Goal: Transaction & Acquisition: Book appointment/travel/reservation

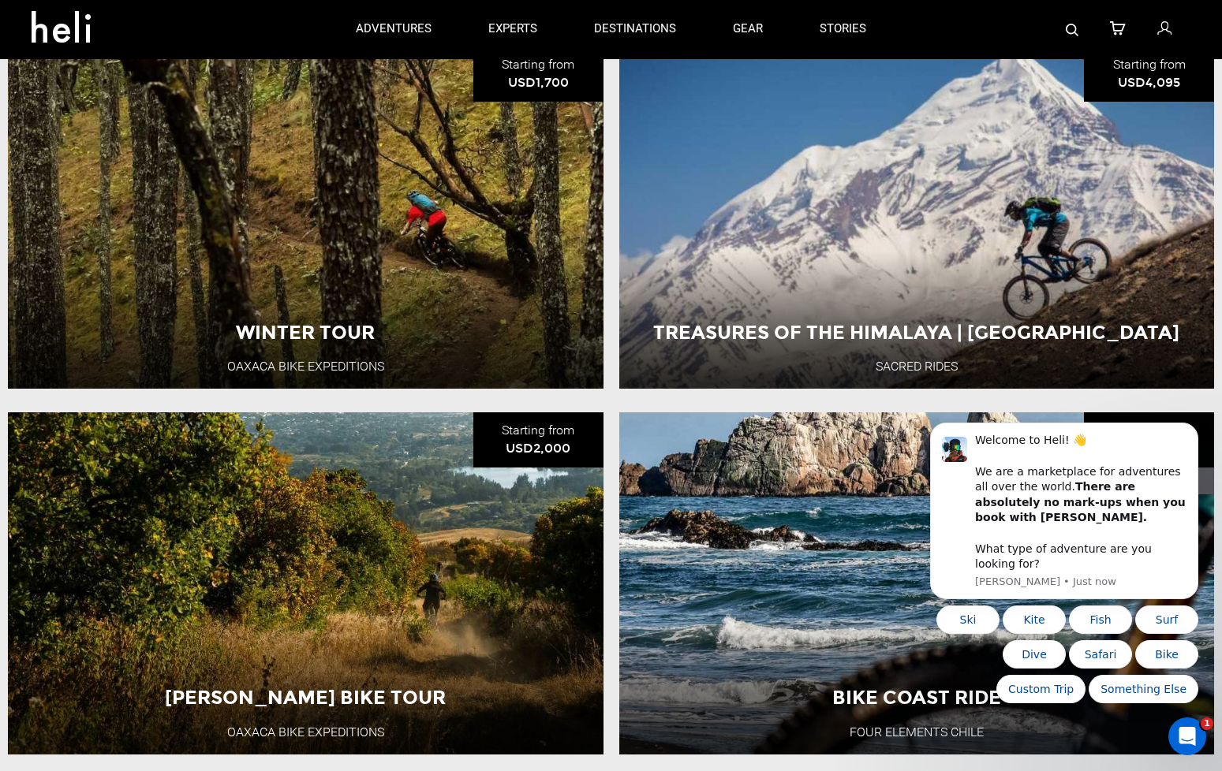
scroll to position [659, 0]
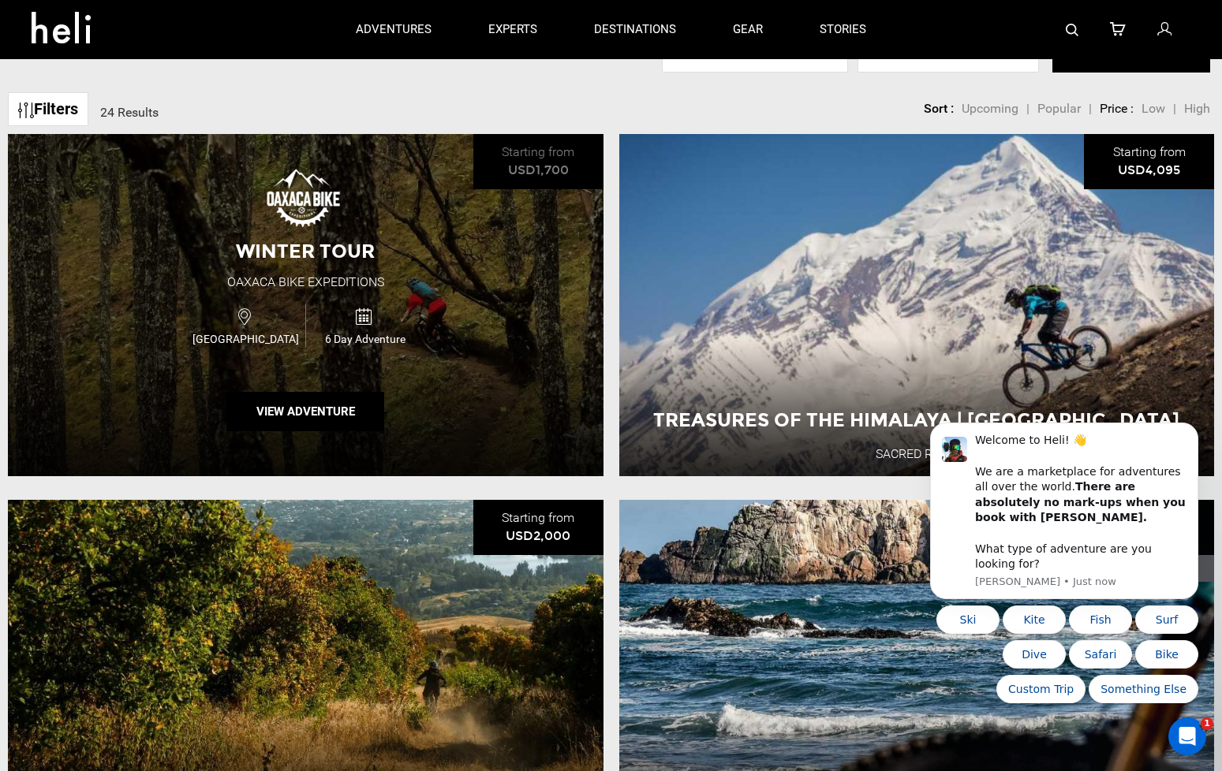
click at [476, 380] on div "Winter Tour Oaxaca Bike Expeditions [GEOGRAPHIC_DATA] 6 Day Adventure View Adve…" at bounding box center [306, 305] width 596 height 342
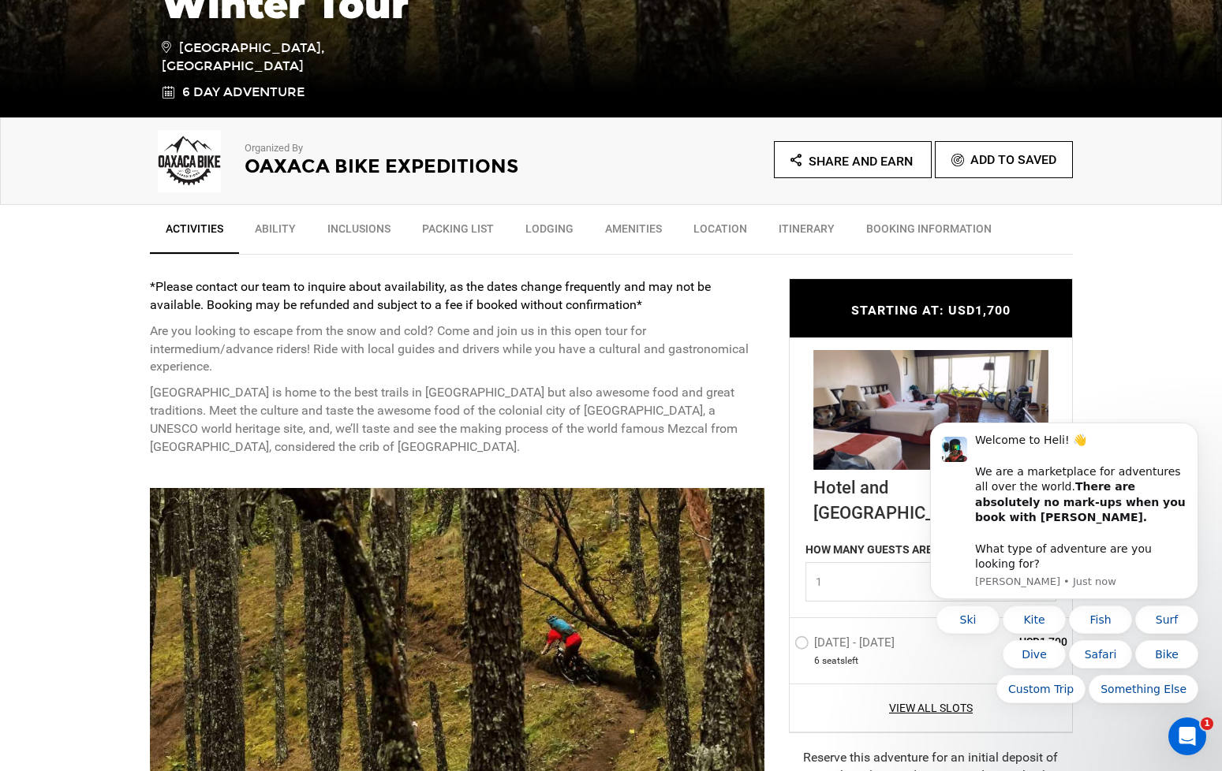
scroll to position [454, 0]
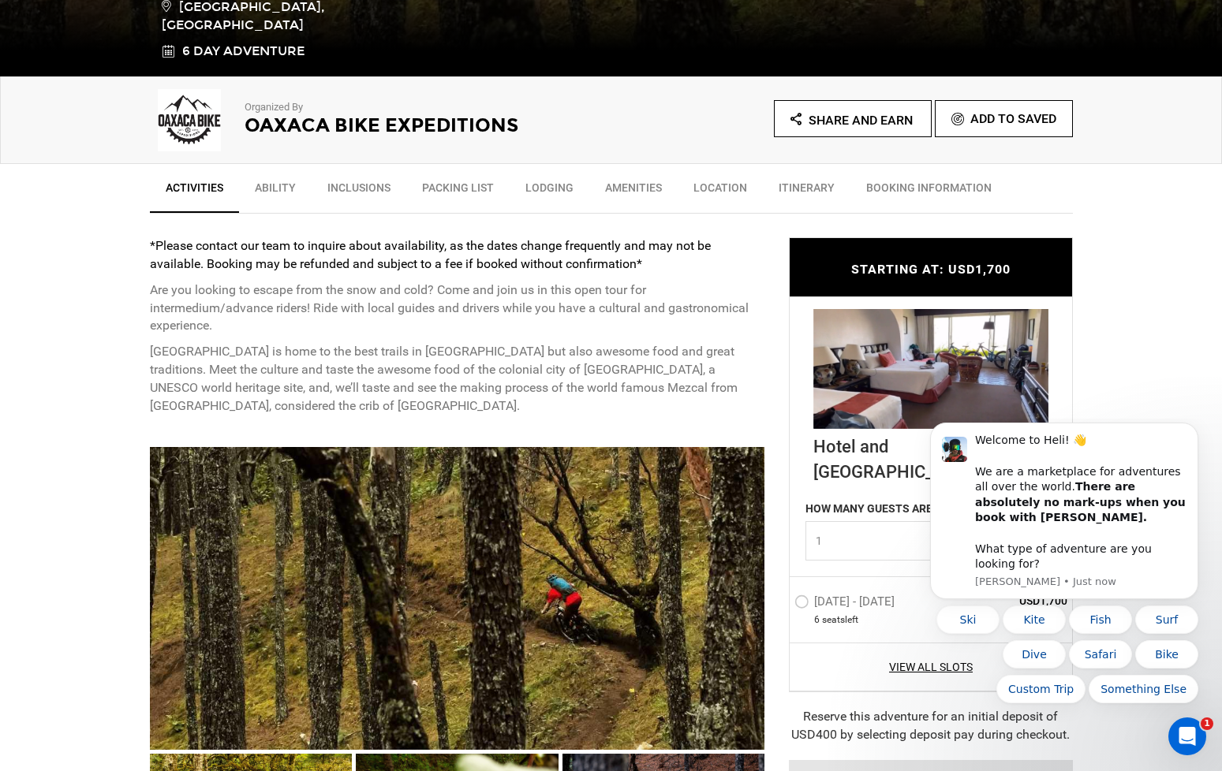
click at [269, 195] on link "Ability" at bounding box center [275, 191] width 73 height 39
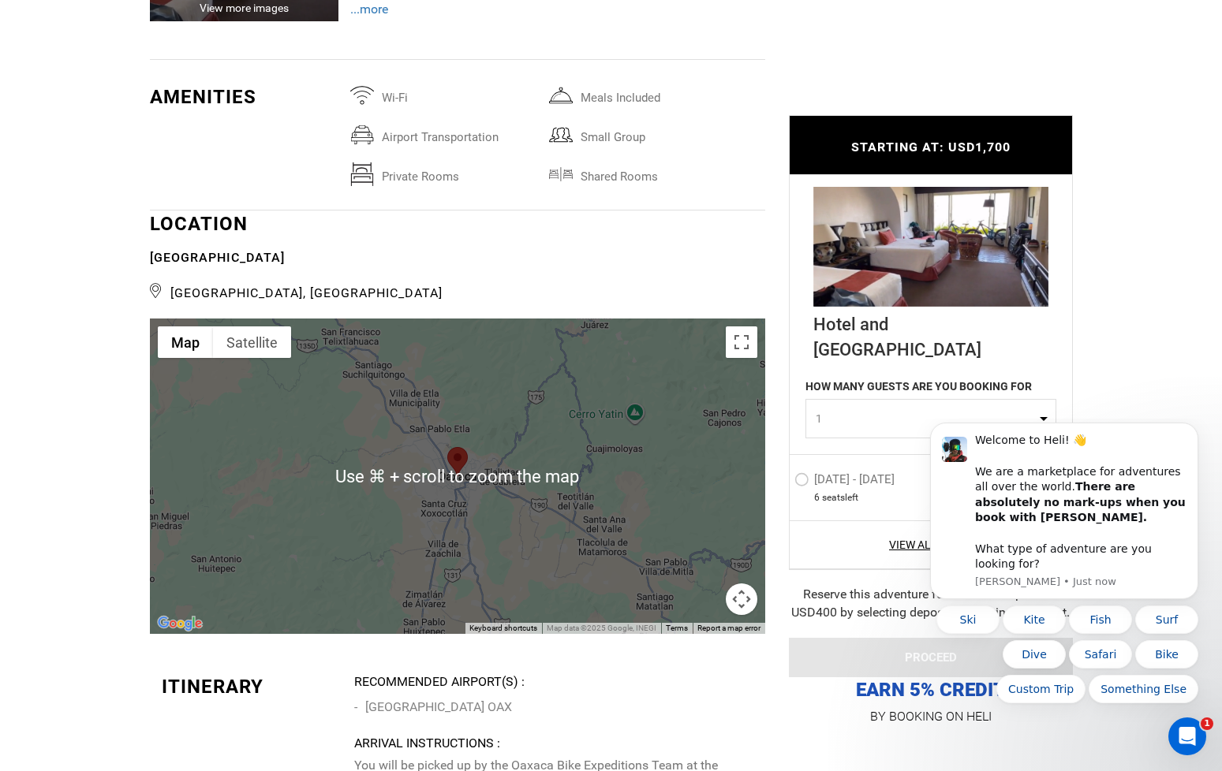
scroll to position [2396, 0]
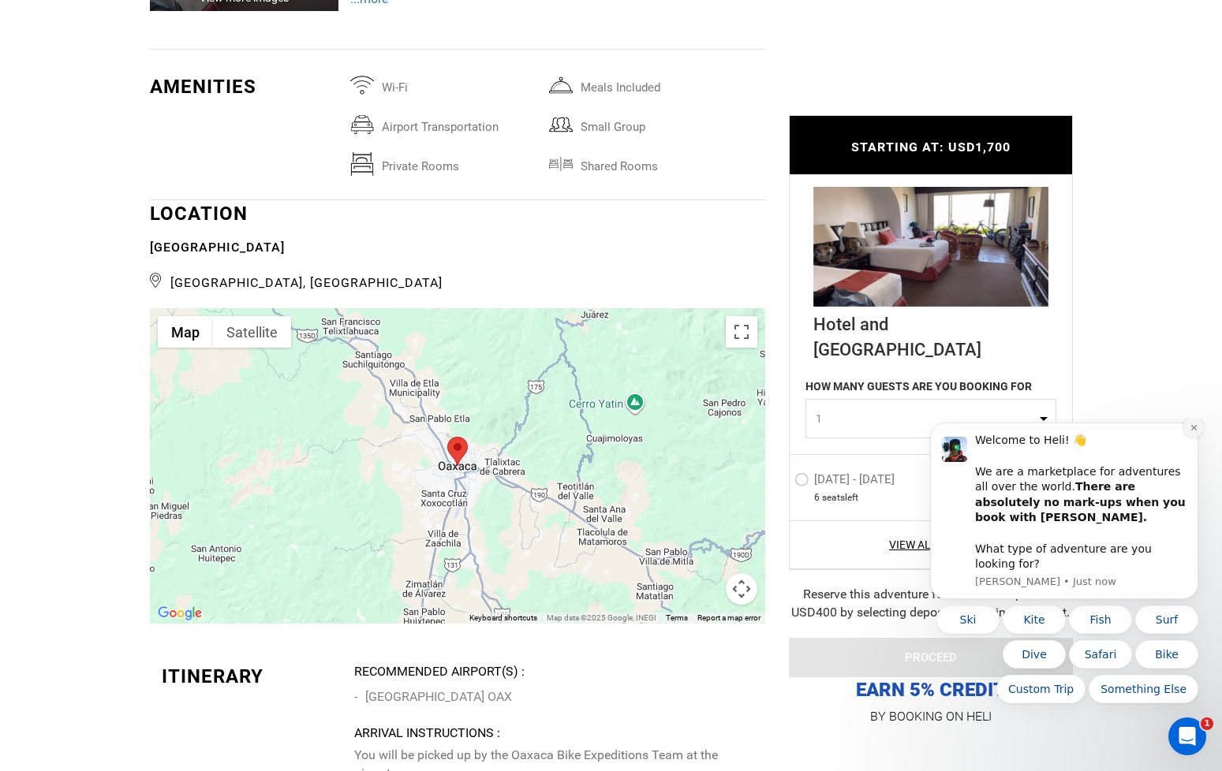
click at [1192, 432] on icon "Dismiss notification" at bounding box center [1194, 428] width 9 height 9
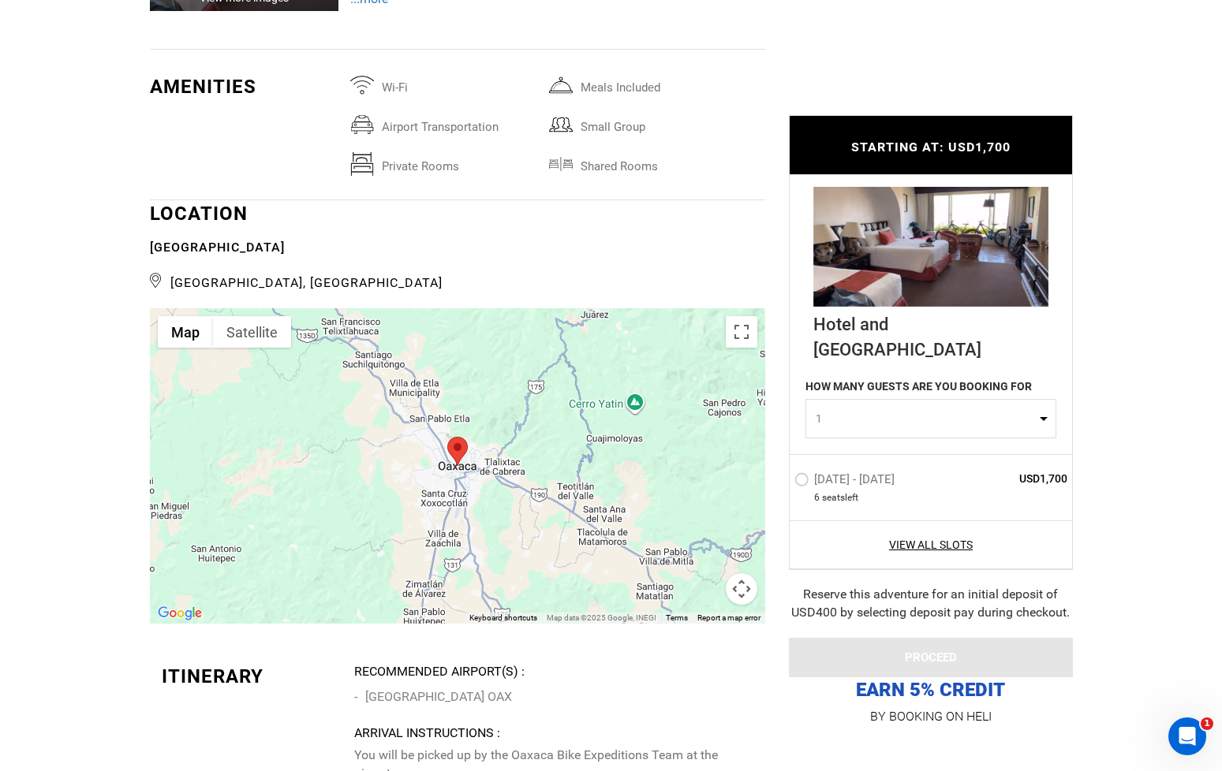
click at [1043, 414] on button "1" at bounding box center [930, 418] width 251 height 39
click at [1118, 401] on div "Activities Ability Inclusions Packing List Lodging Amenities Location Itinerary…" at bounding box center [611, 183] width 1222 height 3920
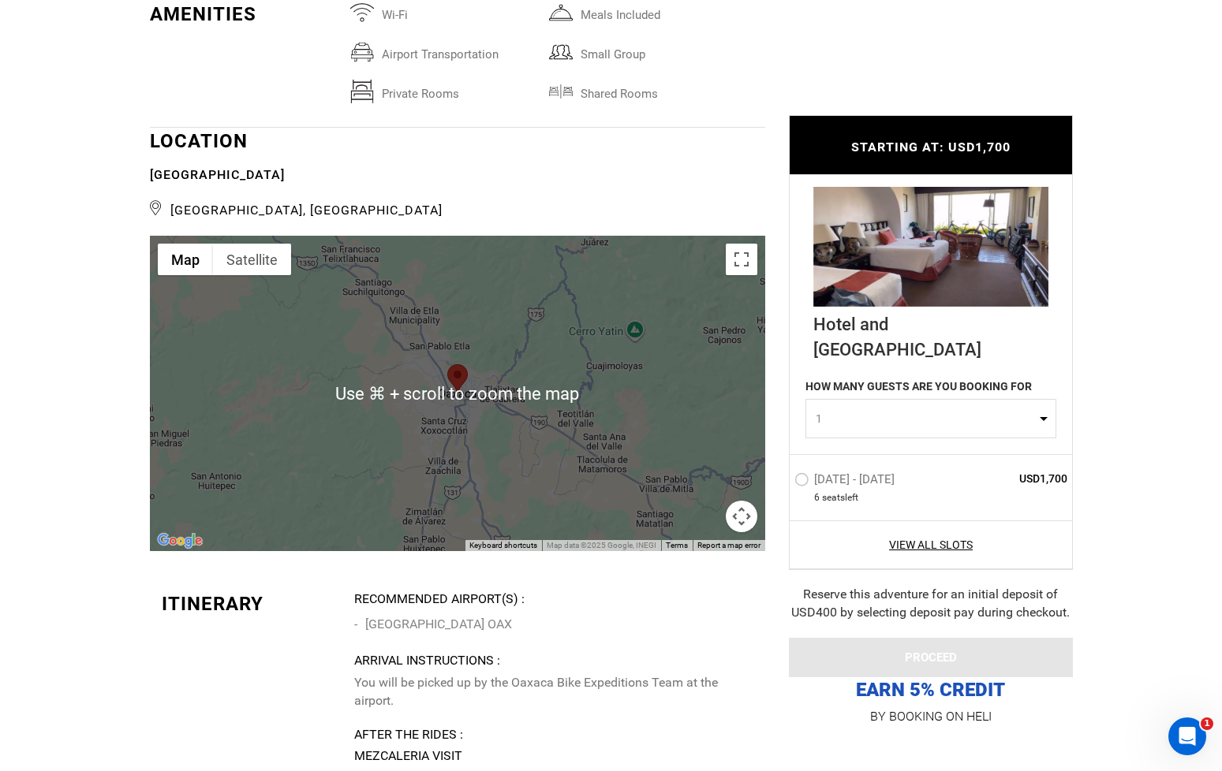
scroll to position [2556, 0]
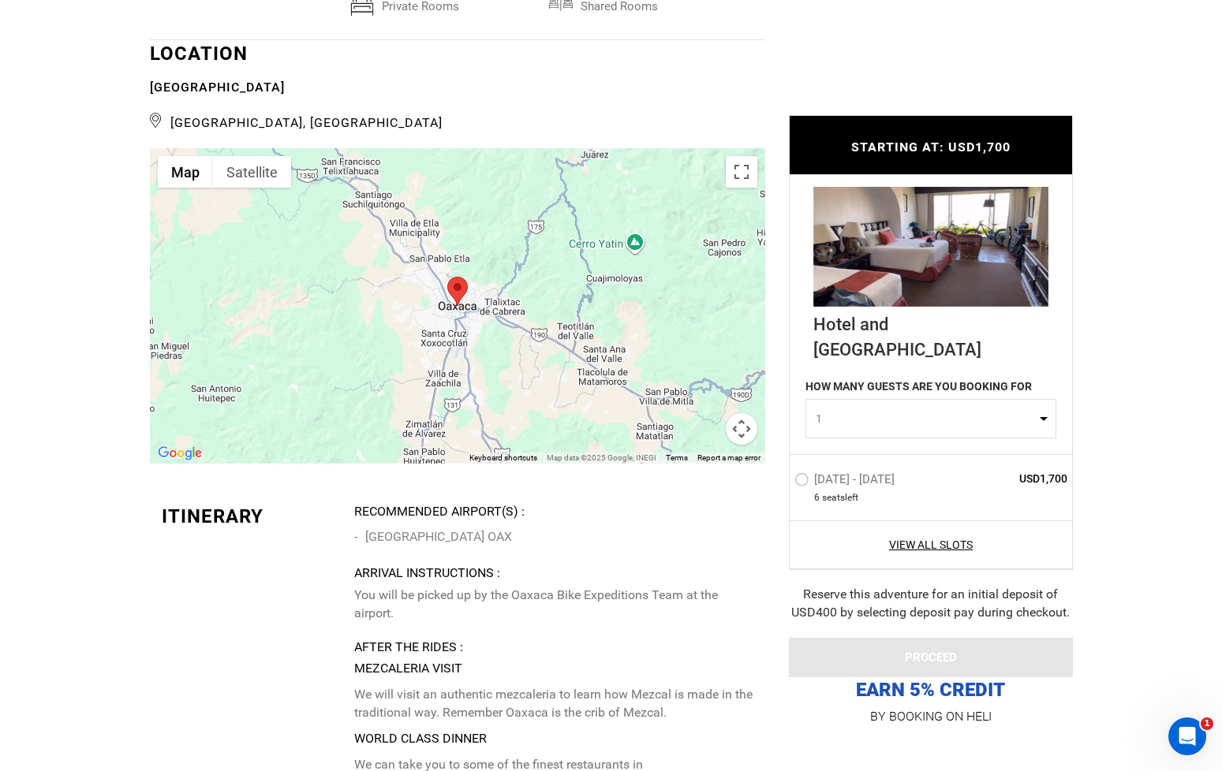
drag, startPoint x: 667, startPoint y: 549, endPoint x: 659, endPoint y: 535, distance: 16.2
click at [745, 171] on button "Toggle fullscreen view" at bounding box center [742, 172] width 32 height 32
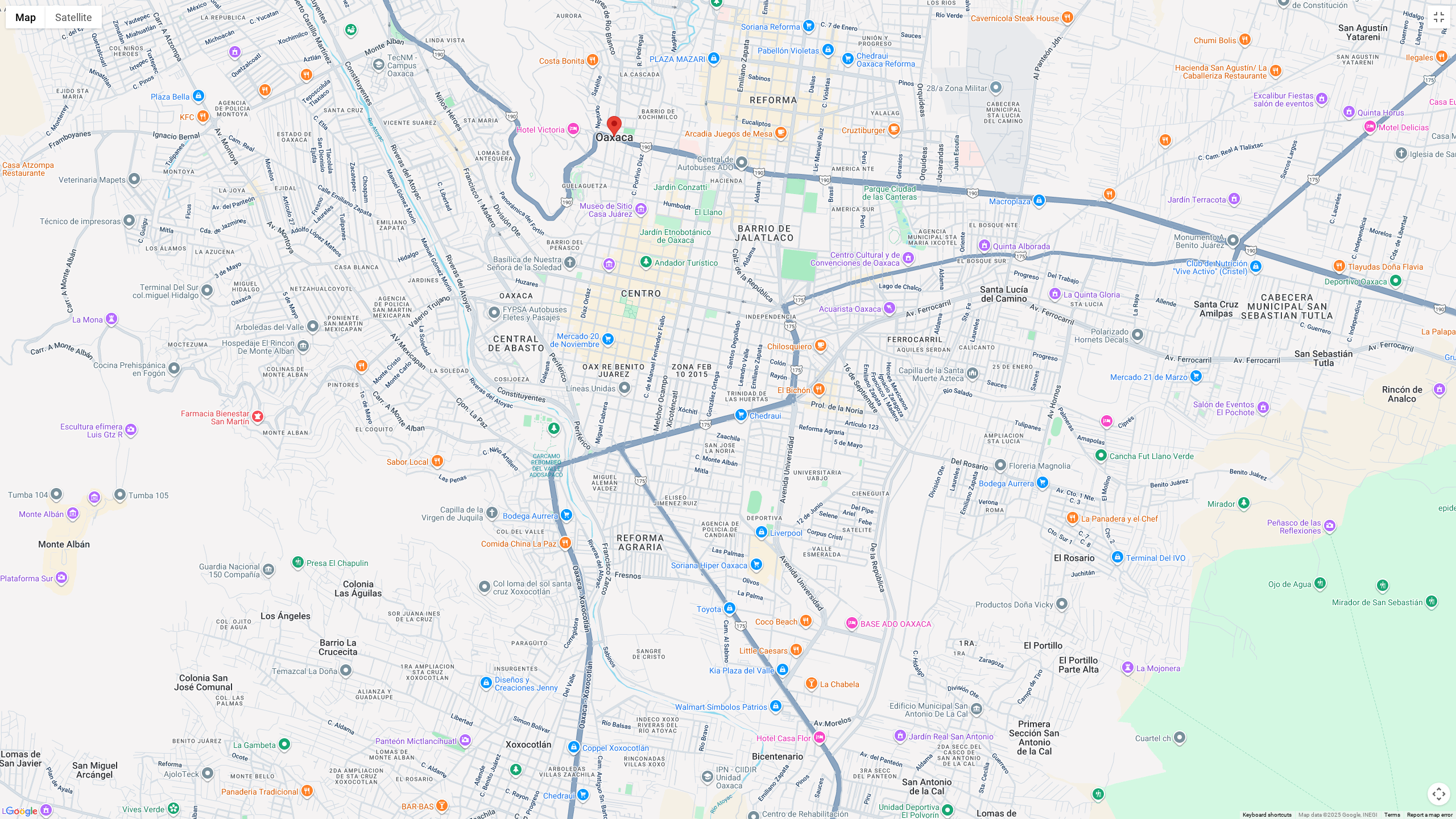
drag, startPoint x: 691, startPoint y: 427, endPoint x: 917, endPoint y: 337, distance: 243.3
click at [881, 337] on div at bounding box center [728, 410] width 1456 height 819
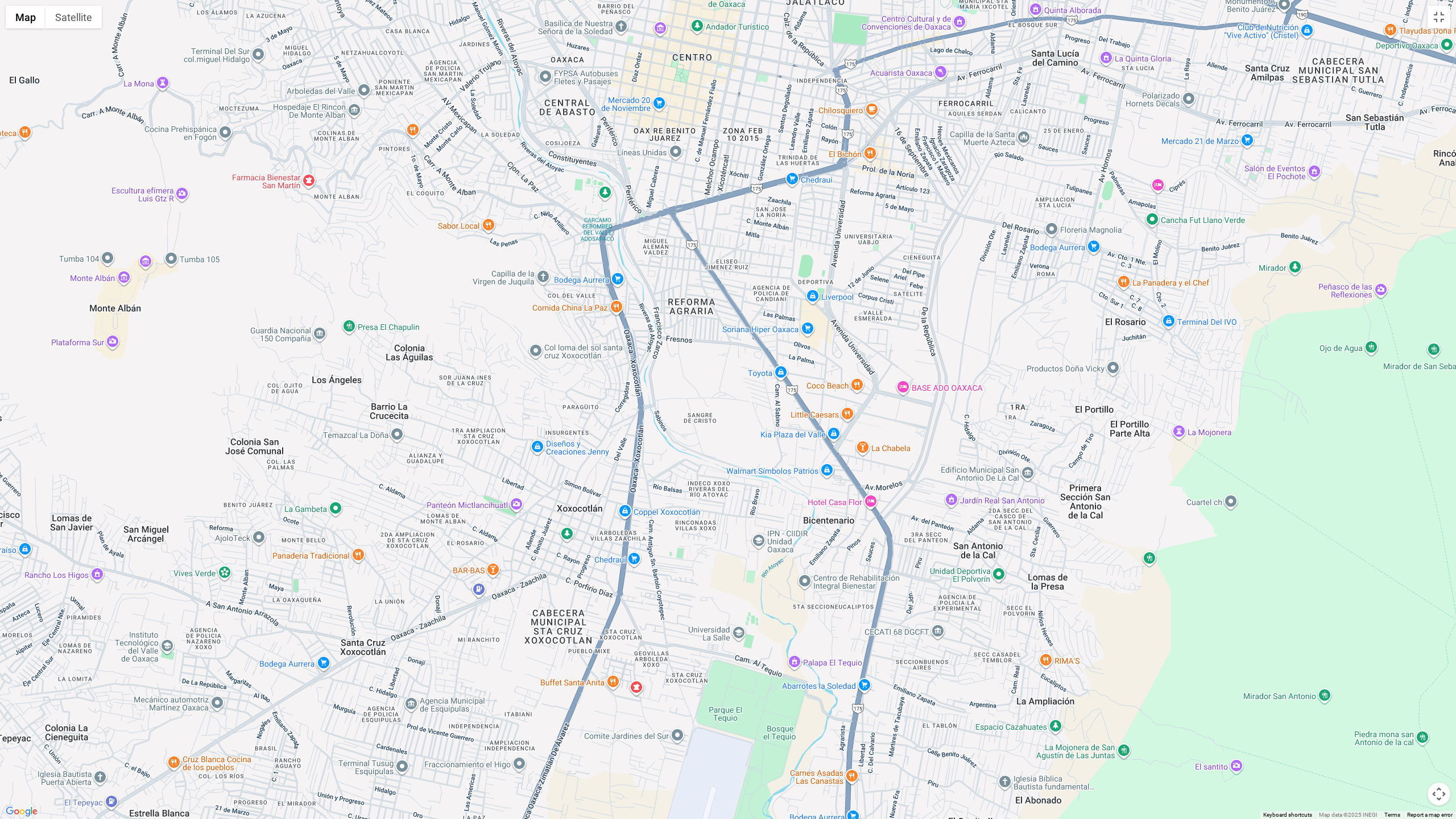
drag, startPoint x: 800, startPoint y: 464, endPoint x: 852, endPoint y: 226, distance: 243.6
click at [852, 226] on div at bounding box center [728, 410] width 1456 height 819
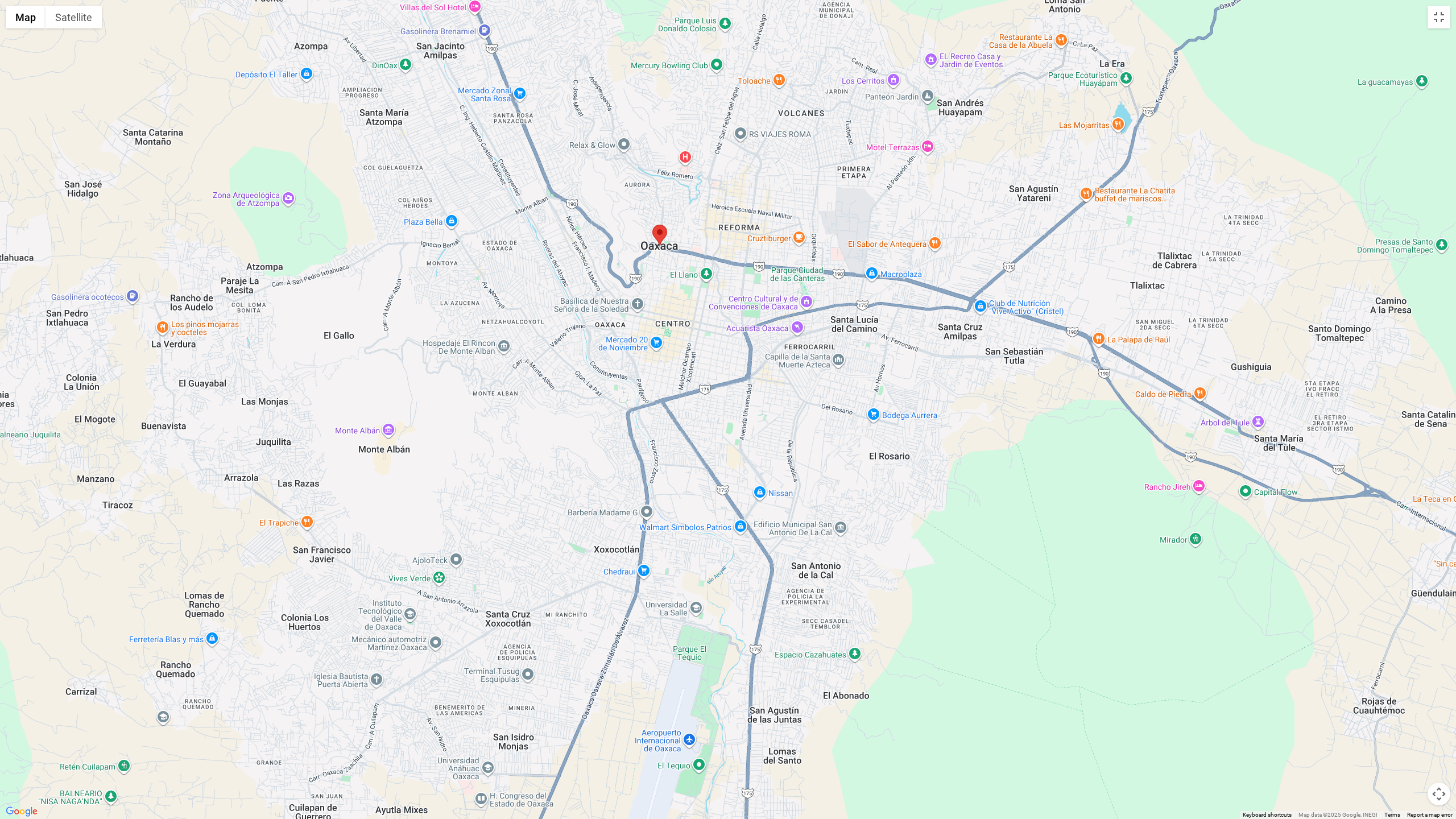
drag, startPoint x: 782, startPoint y: 418, endPoint x: 728, endPoint y: 544, distance: 137.1
click at [728, 544] on div at bounding box center [728, 410] width 1456 height 819
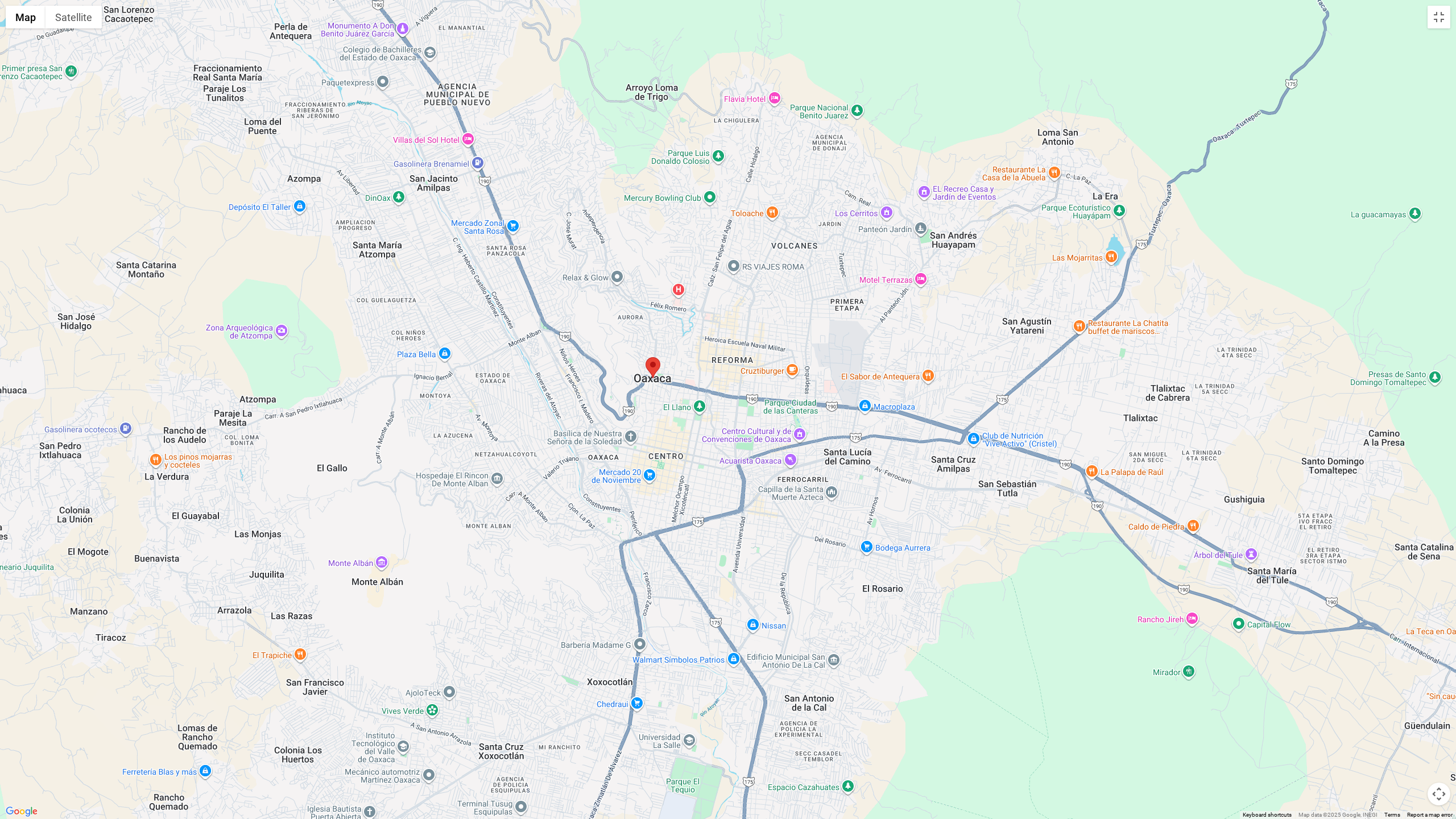
drag, startPoint x: 733, startPoint y: 402, endPoint x: 726, endPoint y: 533, distance: 131.2
click at [726, 533] on div at bounding box center [728, 410] width 1456 height 819
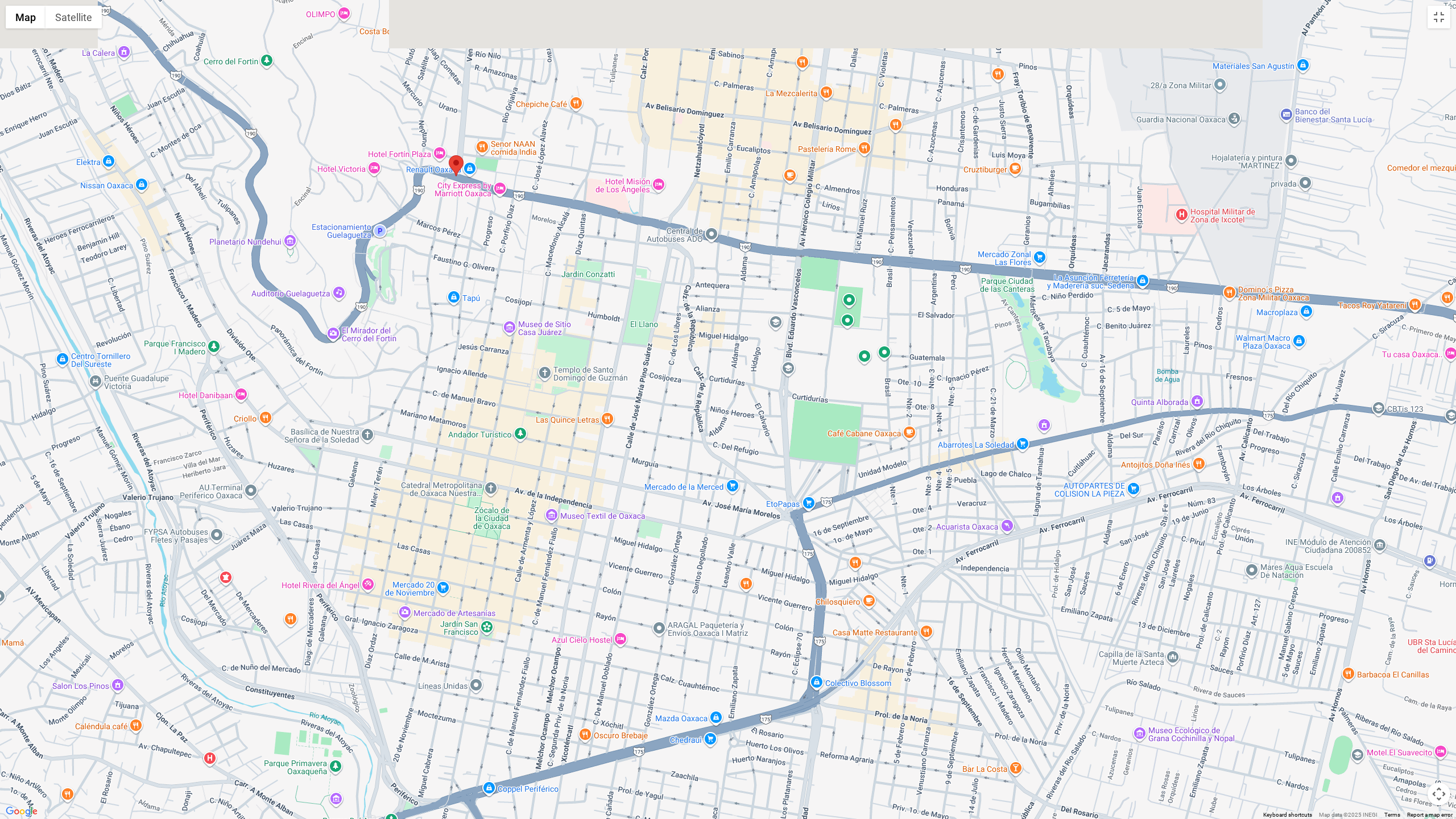
drag, startPoint x: 767, startPoint y: 384, endPoint x: 756, endPoint y: 597, distance: 213.3
click at [756, 556] on div at bounding box center [728, 410] width 1456 height 819
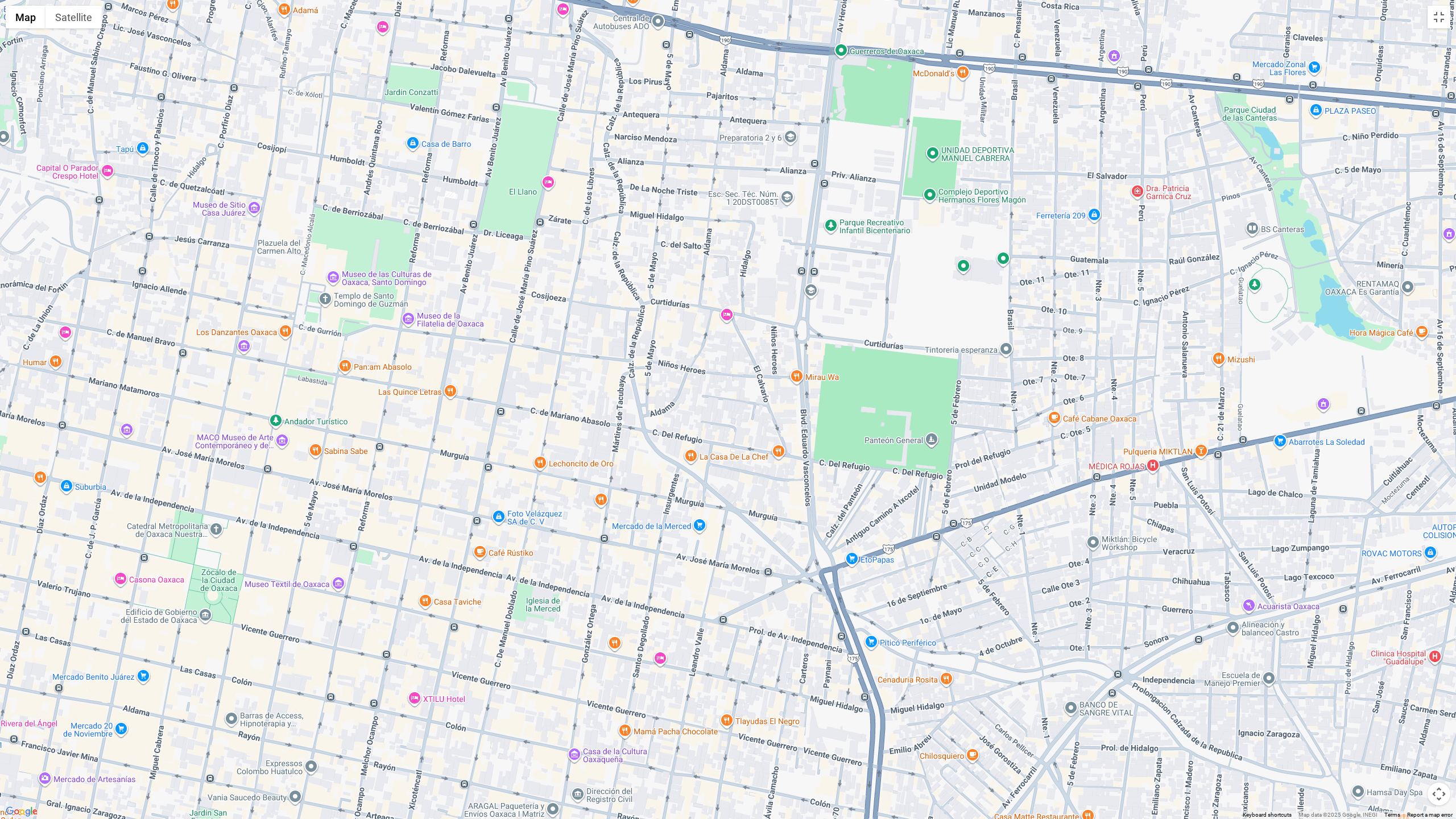
drag, startPoint x: 748, startPoint y: 521, endPoint x: 726, endPoint y: 619, distance: 100.4
click at [726, 556] on div at bounding box center [728, 410] width 1456 height 819
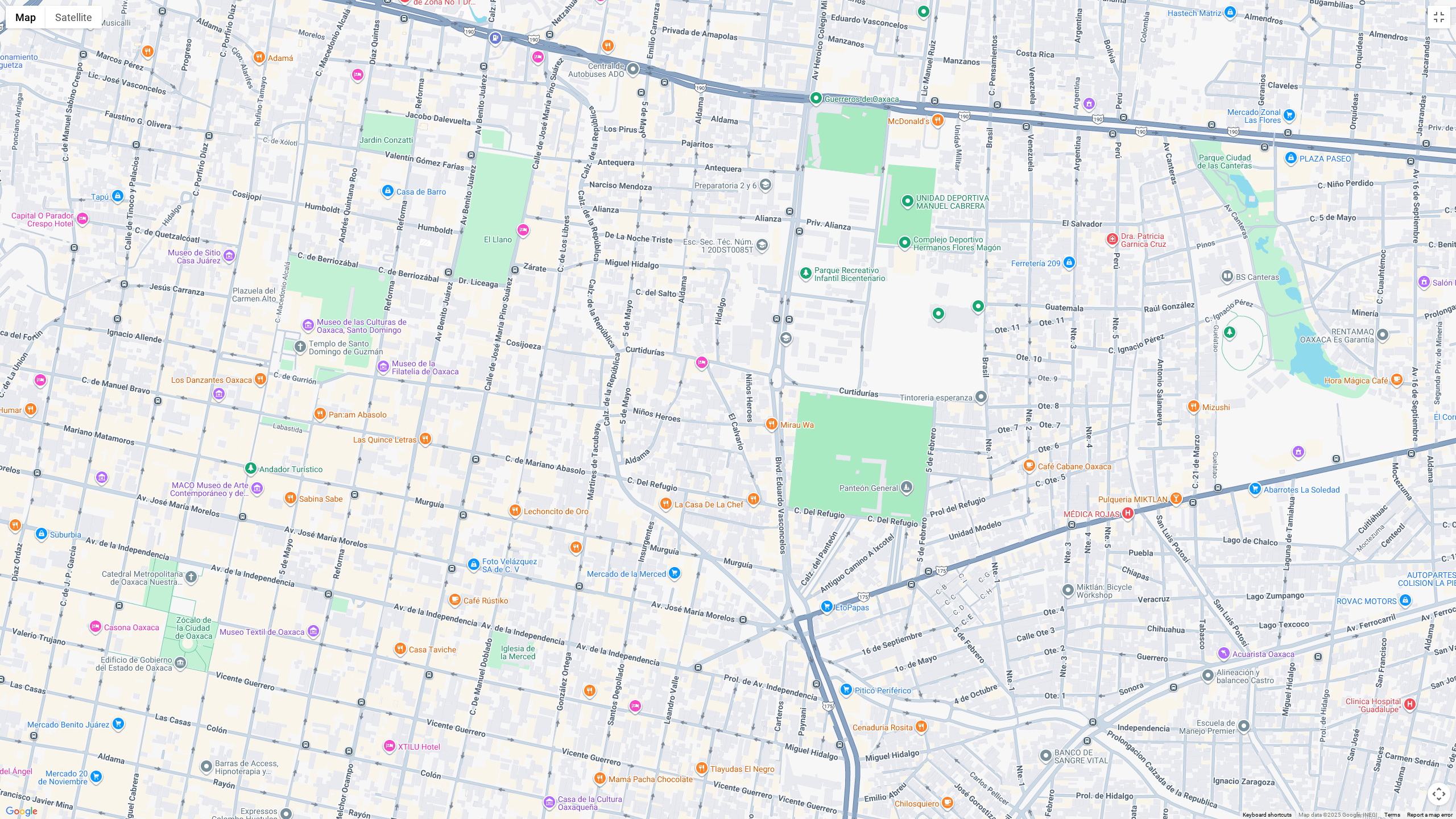
drag, startPoint x: 744, startPoint y: 565, endPoint x: 725, endPoint y: 601, distance: 40.7
click at [725, 556] on div at bounding box center [728, 410] width 1456 height 819
